Goal: Task Accomplishment & Management: Use online tool/utility

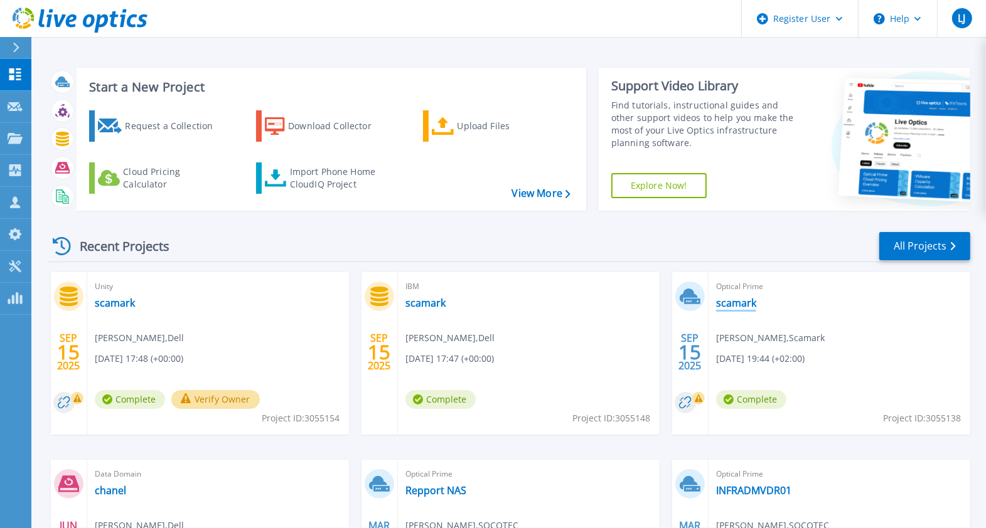
click at [737, 307] on link "scamark" at bounding box center [736, 303] width 40 height 13
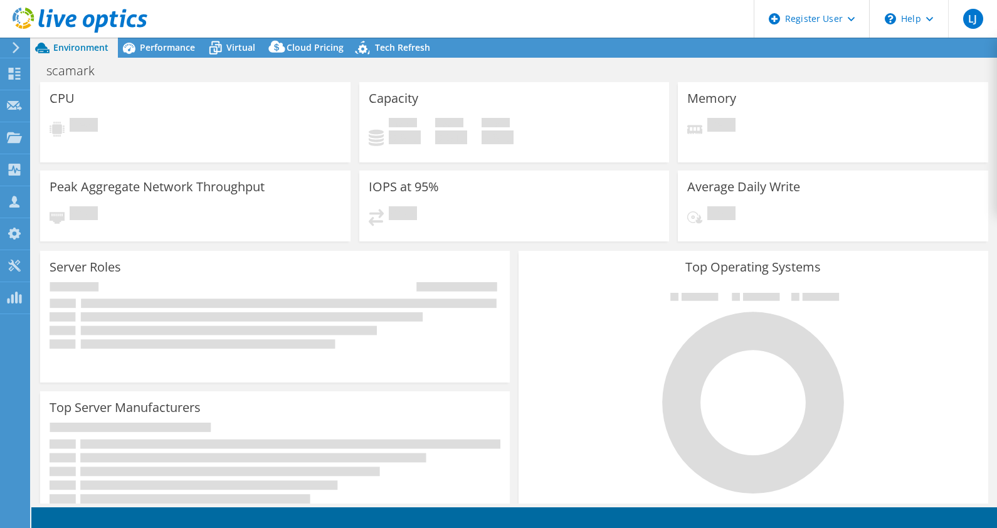
select select "USD"
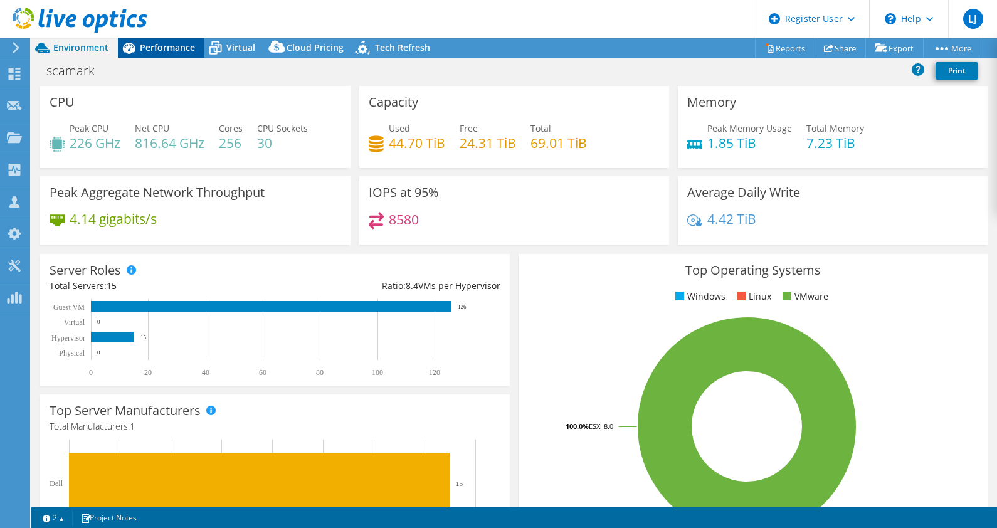
click at [167, 46] on span "Performance" at bounding box center [167, 47] width 55 height 12
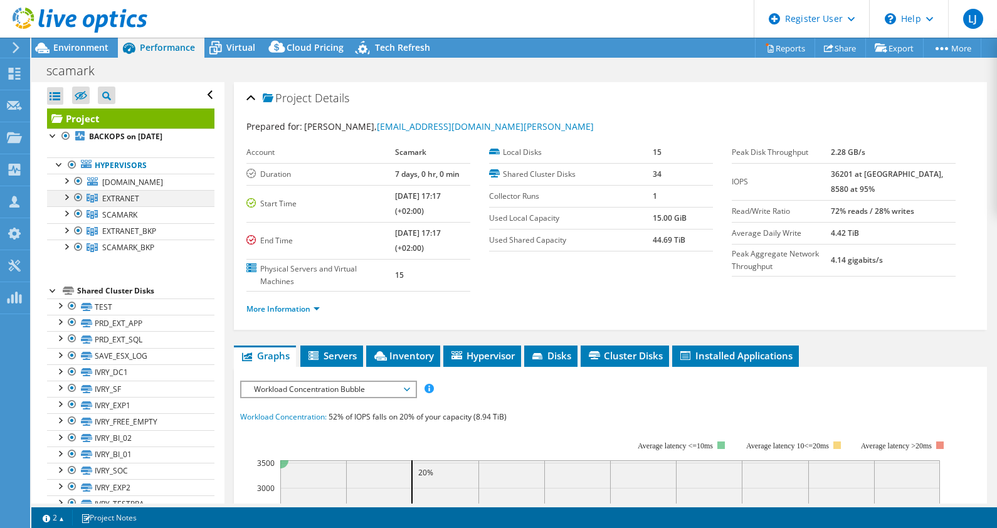
click at [80, 195] on div at bounding box center [78, 197] width 13 height 15
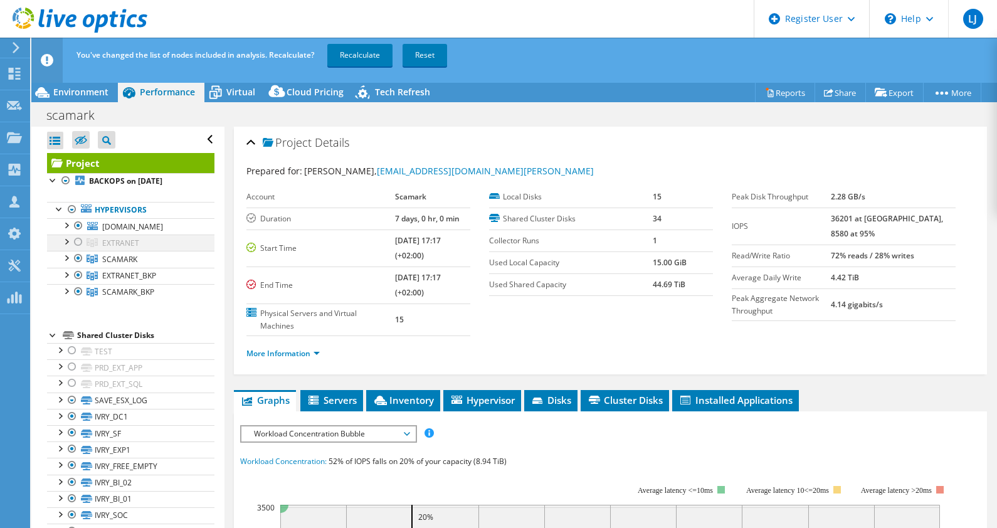
click at [77, 240] on div at bounding box center [78, 242] width 13 height 15
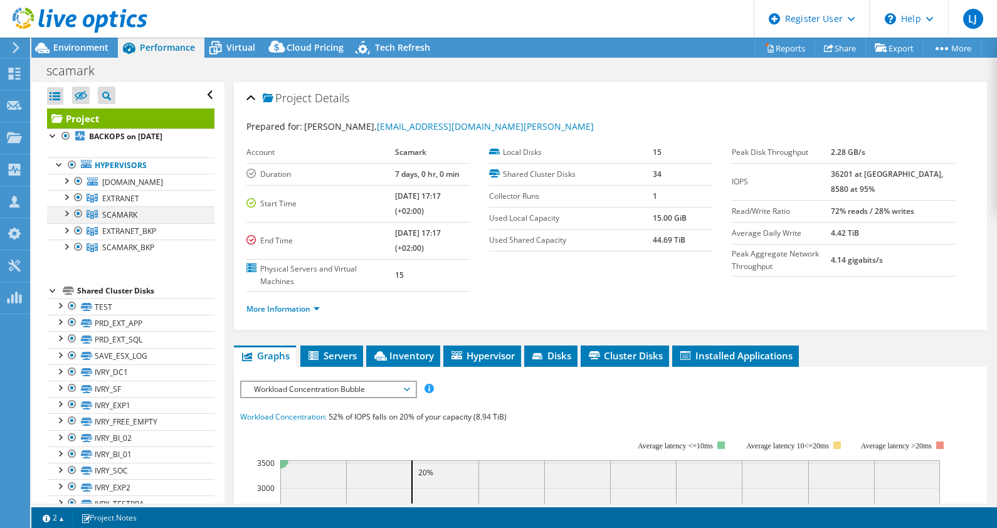
click at [74, 213] on div at bounding box center [78, 213] width 13 height 15
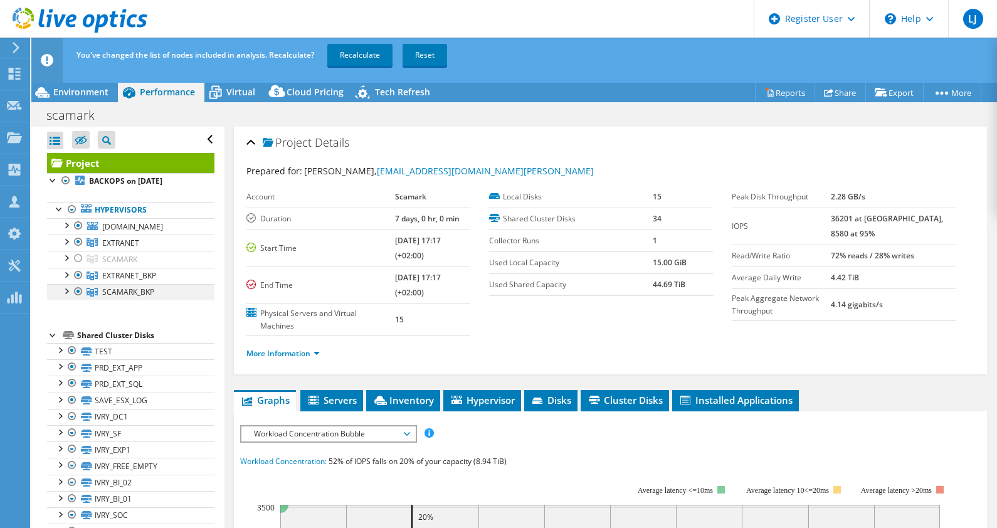
click at [78, 289] on div at bounding box center [78, 291] width 13 height 15
click at [78, 288] on div at bounding box center [78, 291] width 13 height 15
click at [75, 257] on div at bounding box center [78, 258] width 13 height 15
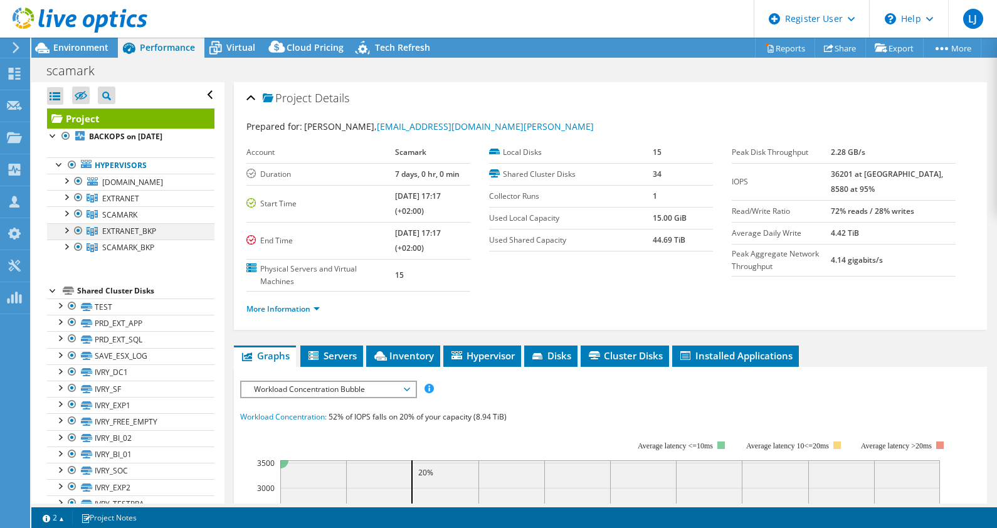
click at [80, 229] on div at bounding box center [78, 230] width 13 height 15
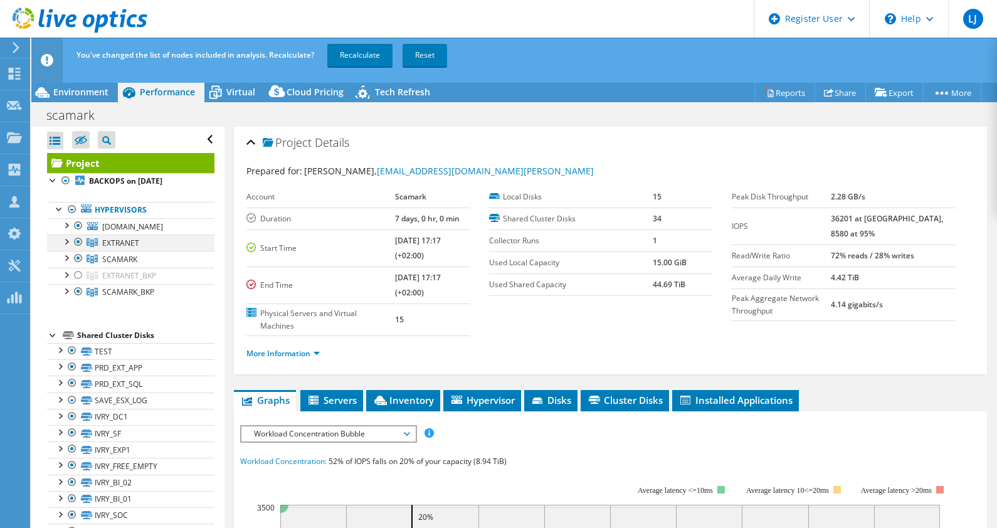
click at [80, 240] on div at bounding box center [78, 242] width 13 height 15
click at [75, 256] on div at bounding box center [78, 258] width 13 height 15
click at [78, 289] on div at bounding box center [78, 291] width 13 height 15
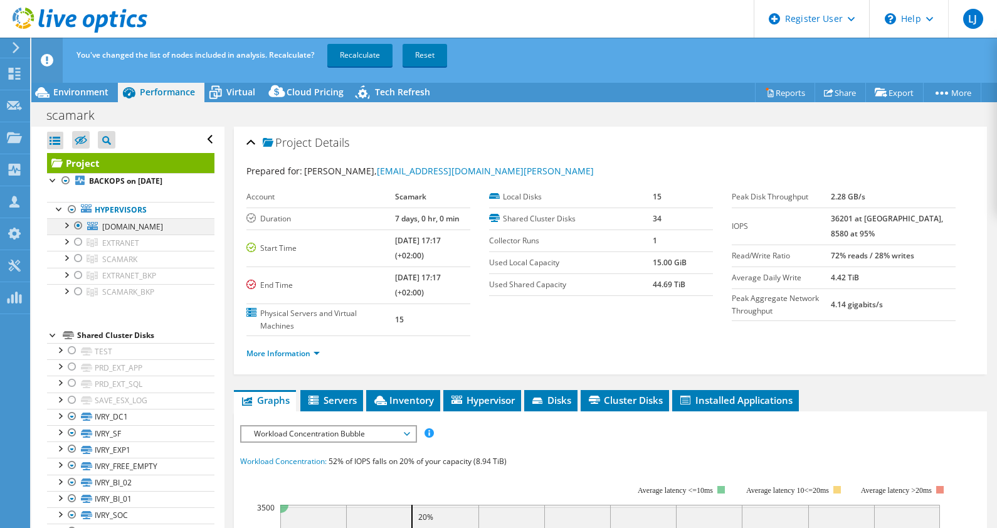
click at [80, 223] on div at bounding box center [78, 225] width 13 height 15
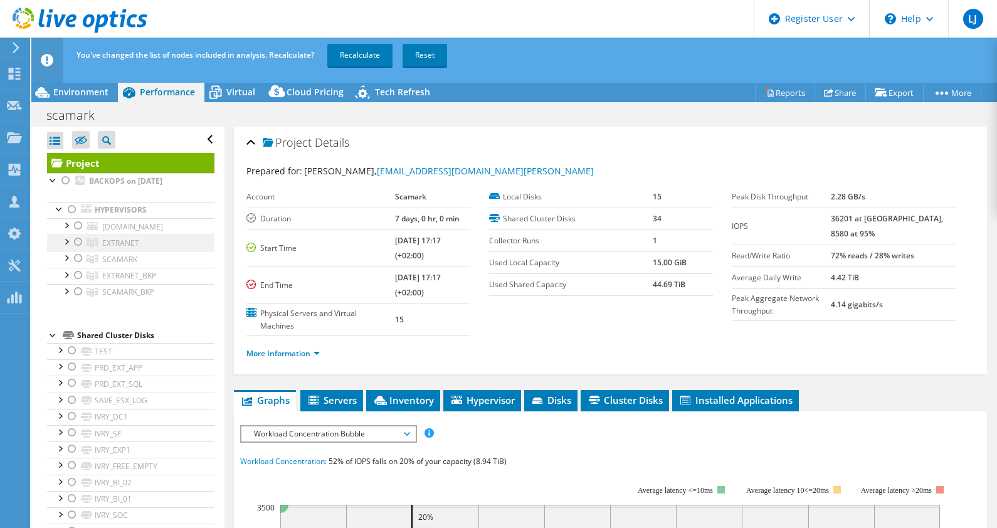
click at [79, 239] on div at bounding box center [78, 242] width 13 height 15
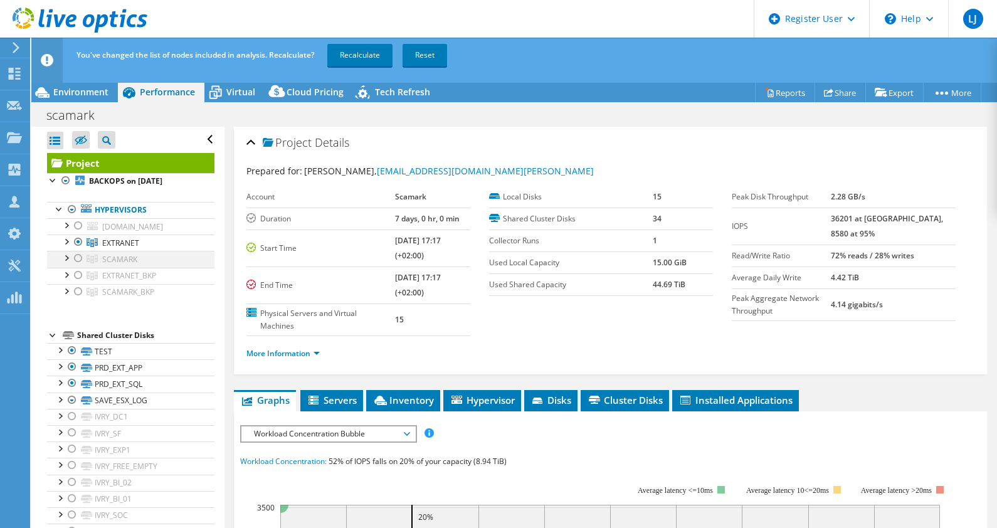
click at [80, 257] on div at bounding box center [78, 258] width 13 height 15
click at [77, 255] on div at bounding box center [78, 258] width 13 height 15
click at [75, 244] on div at bounding box center [78, 242] width 13 height 15
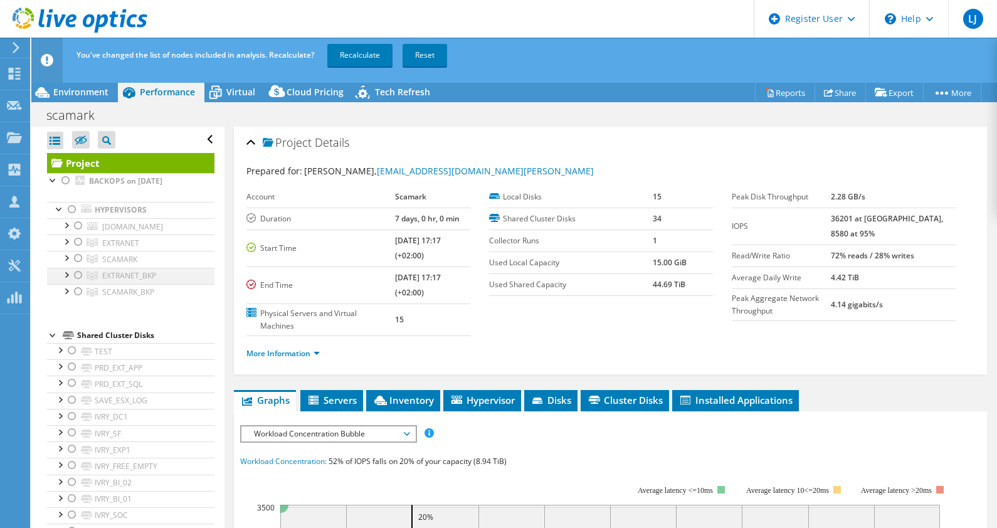
click at [75, 274] on div at bounding box center [78, 275] width 13 height 15
click at [77, 286] on div at bounding box center [78, 291] width 13 height 15
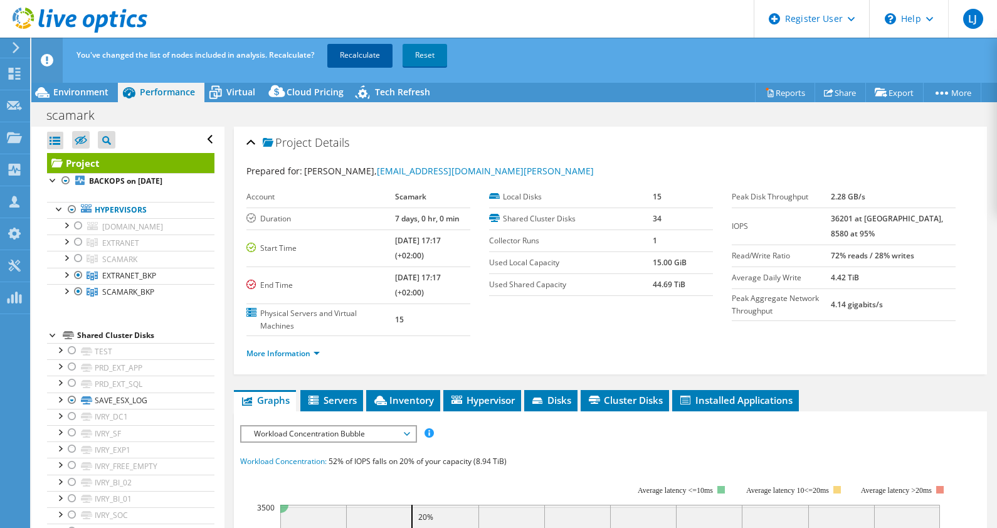
click at [369, 54] on link "Recalculate" at bounding box center [359, 55] width 65 height 23
click at [369, 54] on link "Recalculating..." at bounding box center [365, 55] width 77 height 23
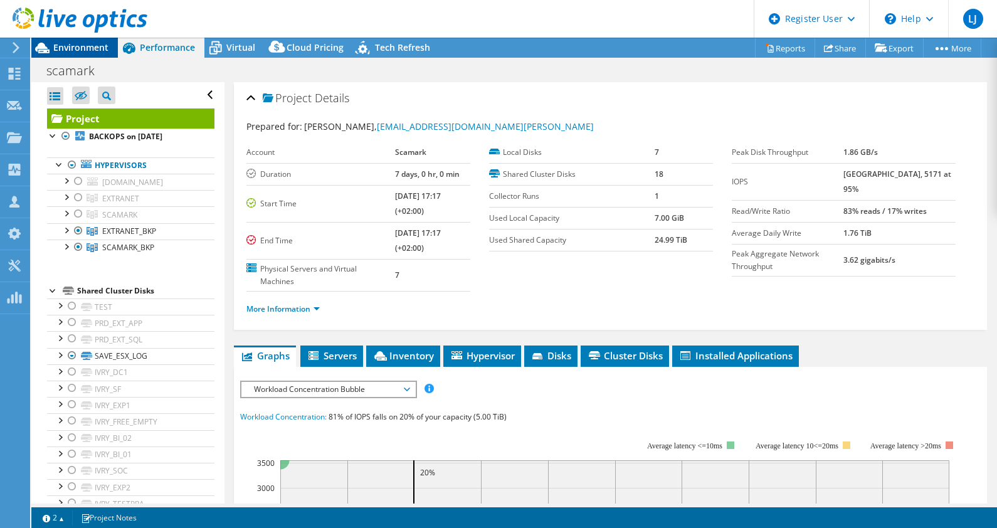
click at [88, 46] on span "Environment" at bounding box center [80, 47] width 55 height 12
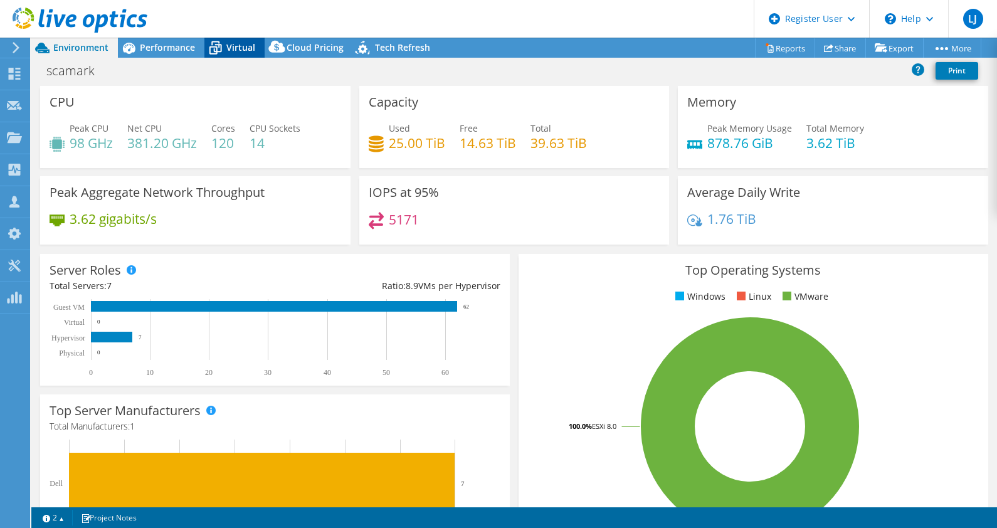
click at [230, 46] on span "Virtual" at bounding box center [240, 47] width 29 height 12
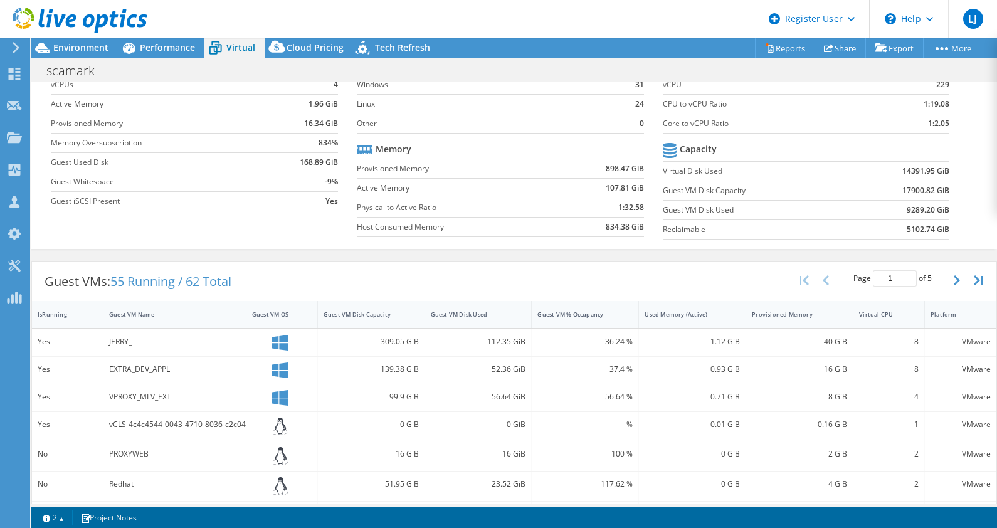
scroll to position [71, 0]
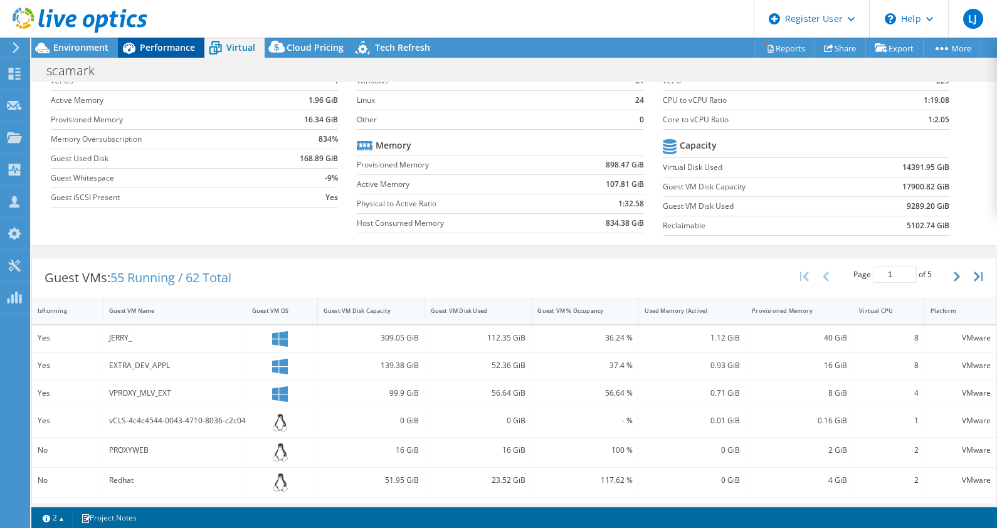
click at [156, 41] on span "Performance" at bounding box center [167, 47] width 55 height 12
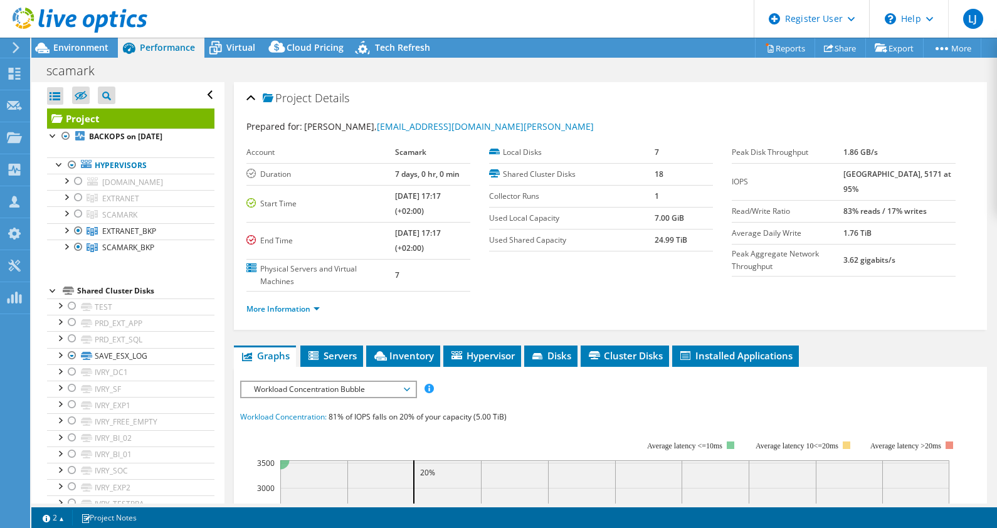
scroll to position [0, 0]
click at [490, 356] on span "Hypervisor" at bounding box center [482, 355] width 65 height 13
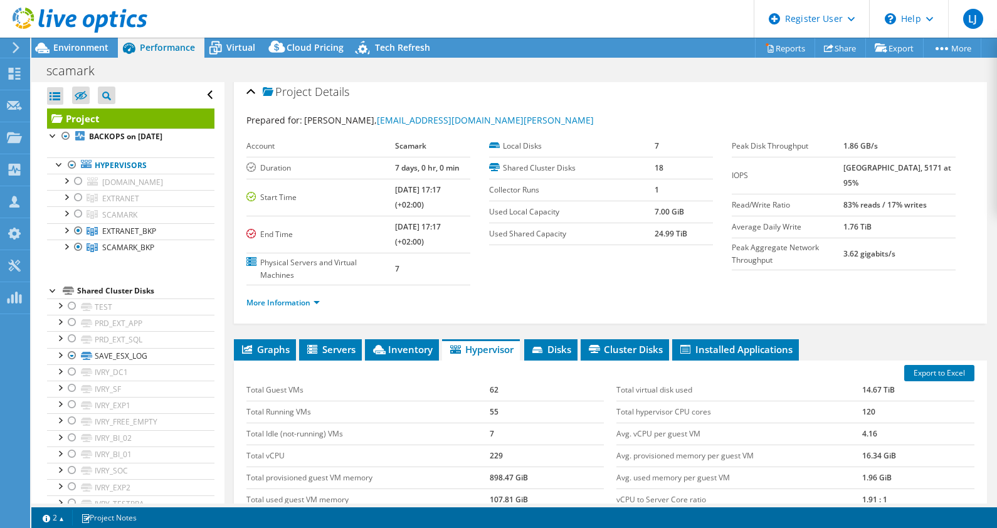
scroll to position [4, 0]
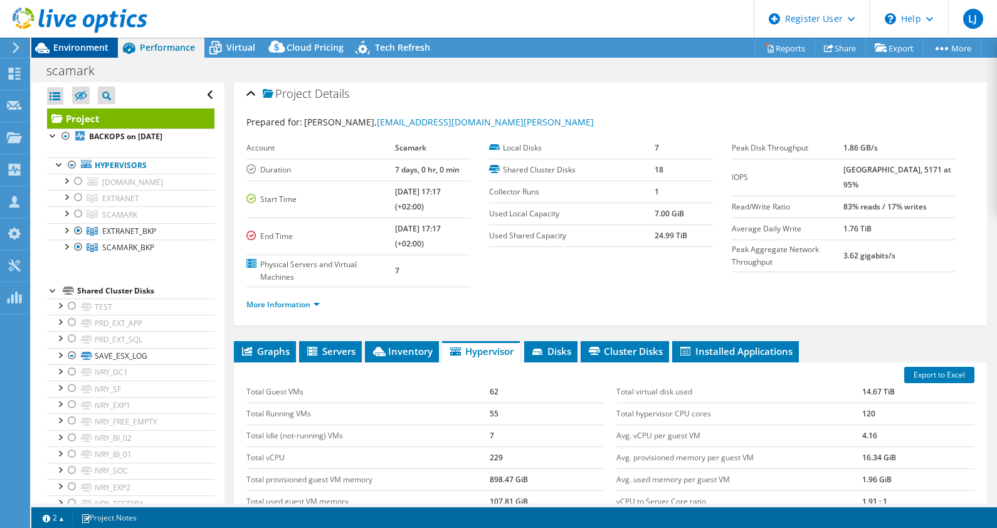
click at [76, 46] on span "Environment" at bounding box center [80, 47] width 55 height 12
